Goal: Task Accomplishment & Management: Use online tool/utility

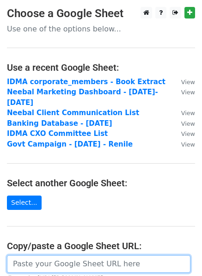
click at [31, 255] on input "url" at bounding box center [99, 264] width 184 height 18
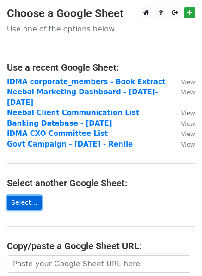
click at [28, 196] on link "Select..." at bounding box center [24, 203] width 35 height 14
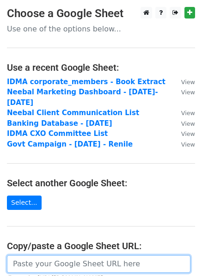
click at [104, 255] on input "url" at bounding box center [99, 264] width 184 height 18
paste input "[URL][DOMAIN_NAME]"
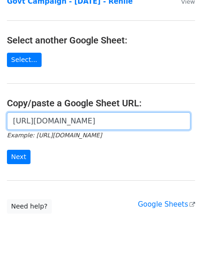
scroll to position [144, 0]
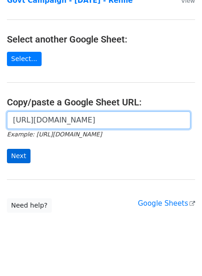
type input "[URL][DOMAIN_NAME]"
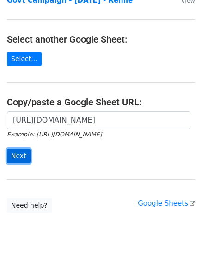
scroll to position [0, 0]
click at [13, 149] on input "Next" at bounding box center [19, 156] width 24 height 14
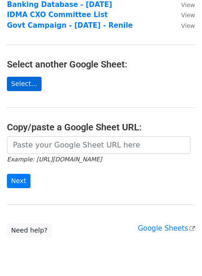
scroll to position [184, 0]
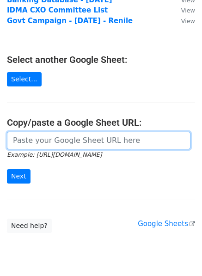
click at [58, 132] on input "url" at bounding box center [99, 141] width 184 height 18
paste input "https://docs.google.com/spreadsheets/d/1VVBWB0-vtWLt8C-N2YgQDD0bTuLARQot3Slor5a…"
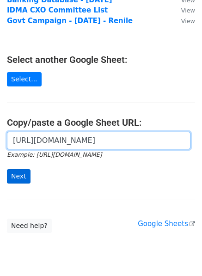
type input "https://docs.google.com/spreadsheets/d/1VVBWB0-vtWLt8C-N2YgQDD0bTuLARQot3Slor5a…"
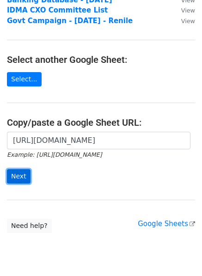
scroll to position [0, 0]
click at [10, 169] on input "Next" at bounding box center [19, 176] width 24 height 14
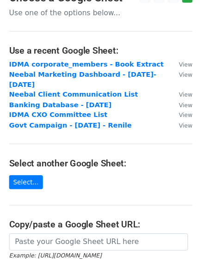
scroll to position [83, 0]
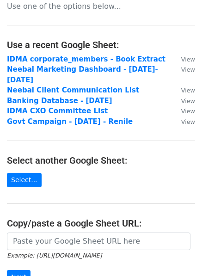
click at [12, 151] on main "× Your current MergeMail user ( jude.miranda@neebal.com ) cannot access this Go…" at bounding box center [101, 127] width 202 height 413
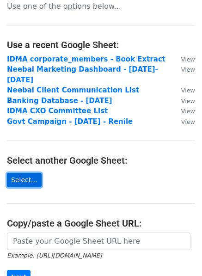
click at [14, 173] on link "Select..." at bounding box center [24, 180] width 35 height 14
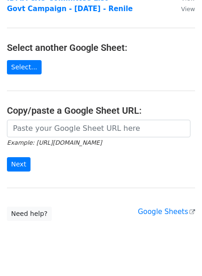
scroll to position [140, 0]
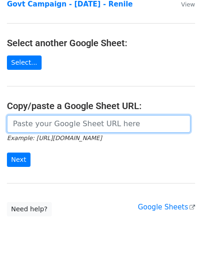
click at [61, 115] on input "url" at bounding box center [99, 124] width 184 height 18
paste input "[URL][DOMAIN_NAME]"
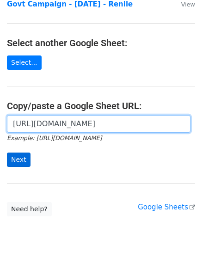
type input "https://docs.google.com/spreadsheets/d/1VVBWB0-vtWLt8C-N2YgQDD0bTuLARQot3Slor5a…"
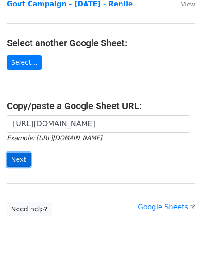
scroll to position [0, 0]
click at [13, 153] on input "Next" at bounding box center [19, 160] width 24 height 14
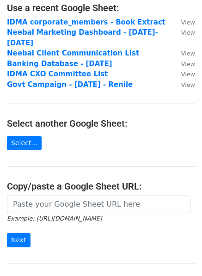
scroll to position [126, 0]
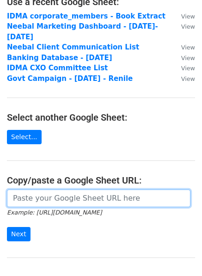
click at [52, 190] on input "url" at bounding box center [99, 199] width 184 height 18
paste input "https://docs.google.com/spreadsheets/d/1VVBWB0-vtWLt8C-N2YgQDD0bTuLARQot3Slor5a…"
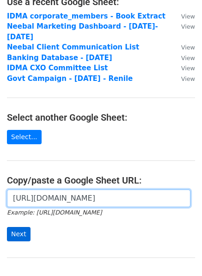
type input "https://docs.google.com/spreadsheets/d/1VVBWB0-vtWLt8C-N2YgQDD0bTuLARQot3Slor5a…"
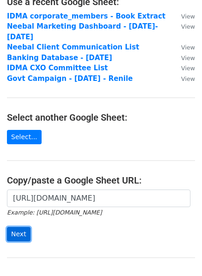
scroll to position [0, 0]
click at [13, 227] on input "Next" at bounding box center [19, 234] width 24 height 14
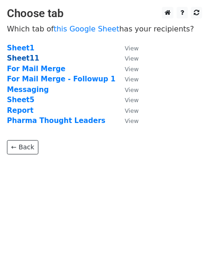
click at [22, 56] on strong "Sheet11" at bounding box center [23, 58] width 32 height 8
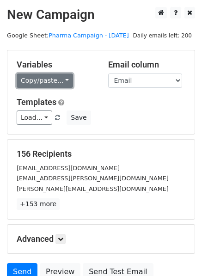
click at [58, 80] on link "Copy/paste..." at bounding box center [45, 81] width 56 height 14
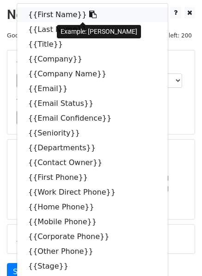
click at [89, 13] on icon at bounding box center [92, 14] width 7 height 7
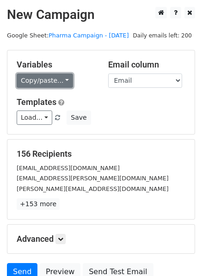
click at [62, 81] on link "Copy/paste..." at bounding box center [45, 81] width 56 height 14
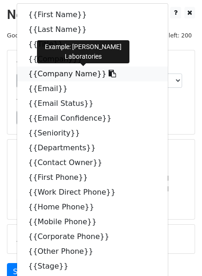
click at [109, 74] on icon at bounding box center [112, 73] width 7 height 7
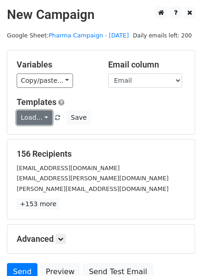
click at [42, 119] on link "Load..." at bounding box center [35, 118] width 36 height 14
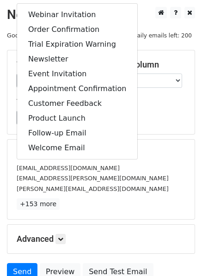
click at [151, 106] on h5 "Templates" at bounding box center [101, 102] width 169 height 10
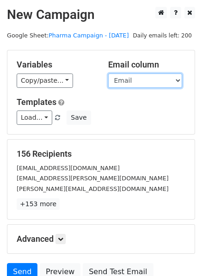
click at [180, 83] on select "First Name Last Name Title Company Company Name Email Email Status Email Confid…" at bounding box center [145, 81] width 74 height 14
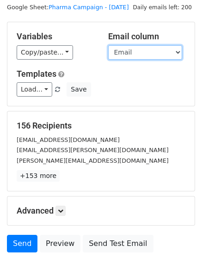
scroll to position [56, 0]
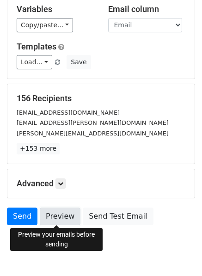
click at [51, 219] on link "Preview" at bounding box center [60, 217] width 41 height 18
click at [62, 219] on link "Preview" at bounding box center [60, 217] width 41 height 18
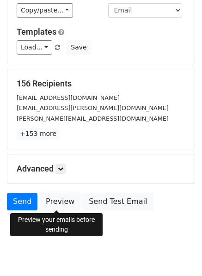
scroll to position [83, 0]
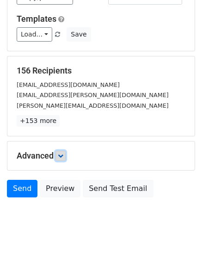
click at [63, 156] on icon at bounding box center [61, 156] width 6 height 6
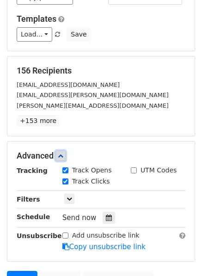
click at [63, 155] on icon at bounding box center [61, 156] width 6 height 6
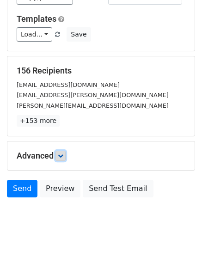
scroll to position [0, 0]
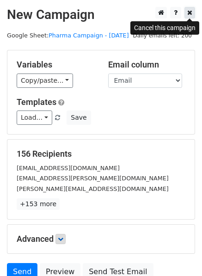
click at [187, 12] on icon at bounding box center [189, 12] width 5 height 6
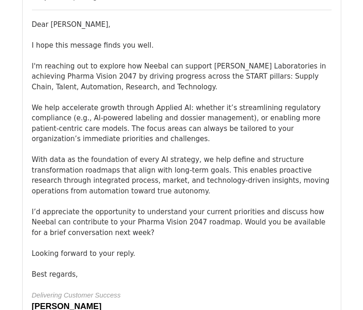
scroll to position [111, 0]
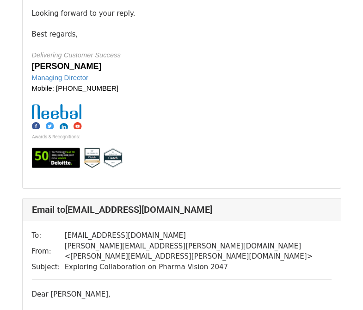
scroll to position [2776, 0]
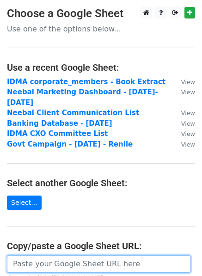
click at [73, 255] on input "url" at bounding box center [99, 264] width 184 height 18
click at [32, 255] on input "url" at bounding box center [99, 264] width 184 height 18
paste input "https://docs.google.com/spreadsheets/d/1VVBWB0-vtWLt8C-N2YgQDD0bTuLARQot3Slor5a…"
type input "https://docs.google.com/spreadsheets/d/1VVBWB0-vtWLt8C-N2YgQDD0bTuLARQot3Slor5a…"
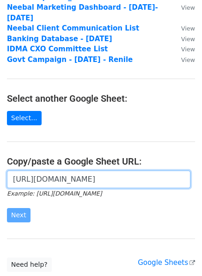
scroll to position [111, 0]
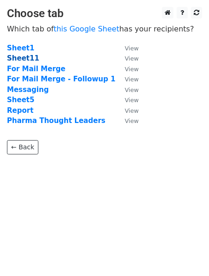
click at [24, 58] on strong "Sheet11" at bounding box center [23, 58] width 32 height 8
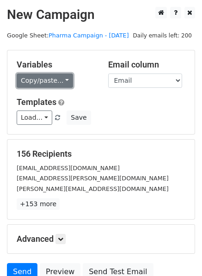
click at [60, 80] on link "Copy/paste..." at bounding box center [45, 81] width 56 height 14
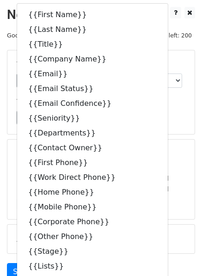
click at [5, 222] on main "New Campaign Daily emails left: 200 Google Sheet: Pharma Campaign - August 2025…" at bounding box center [101, 146] width 202 height 279
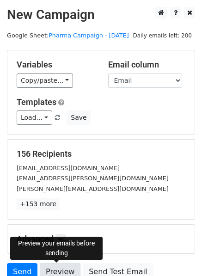
click at [51, 275] on link "Preview" at bounding box center [60, 272] width 41 height 18
click at [64, 271] on link "Preview" at bounding box center [60, 272] width 41 height 18
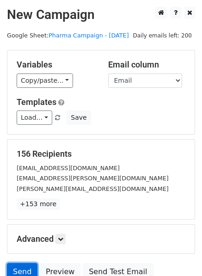
click at [19, 269] on link "Send" at bounding box center [22, 272] width 31 height 18
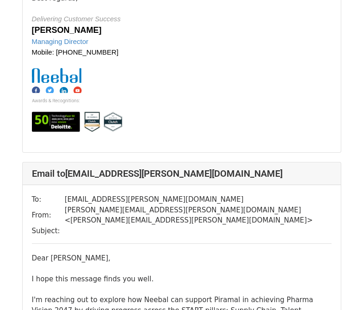
scroll to position [1443, 0]
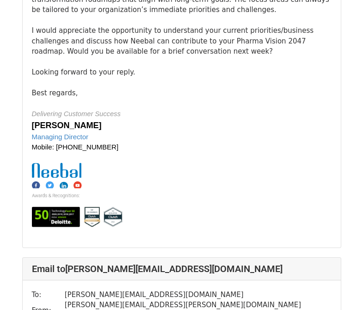
scroll to position [944, 0]
